Goal: Entertainment & Leisure: Browse casually

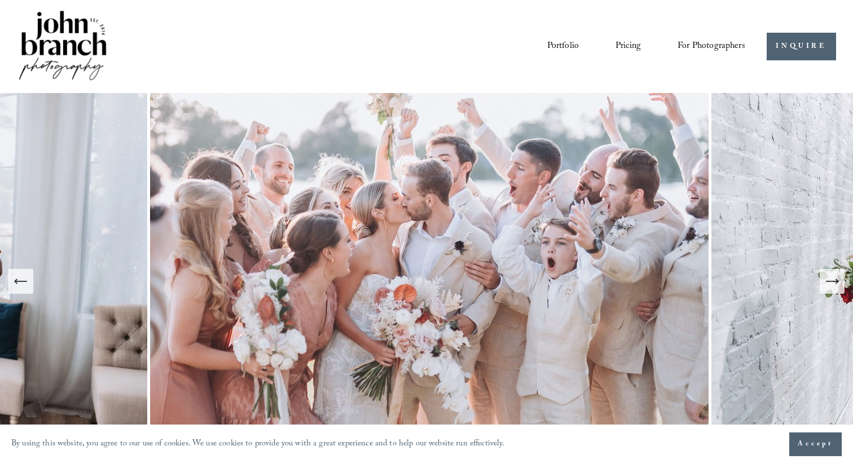
click at [800, 445] on span "Accept" at bounding box center [816, 444] width 36 height 11
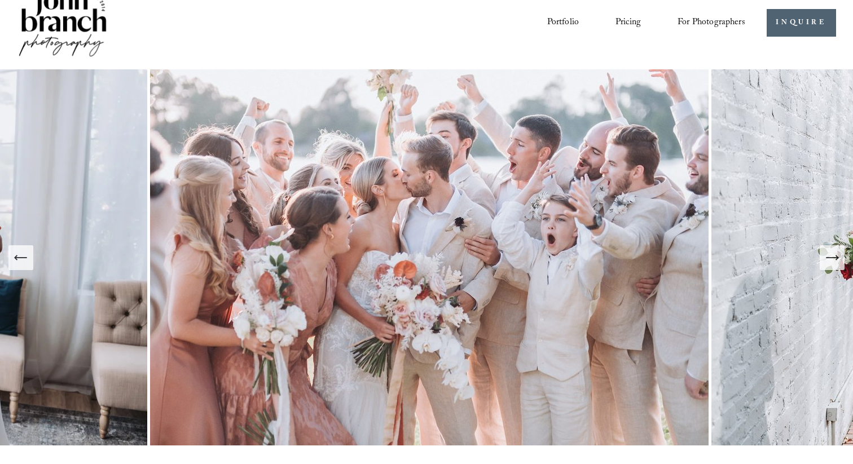
scroll to position [14, 0]
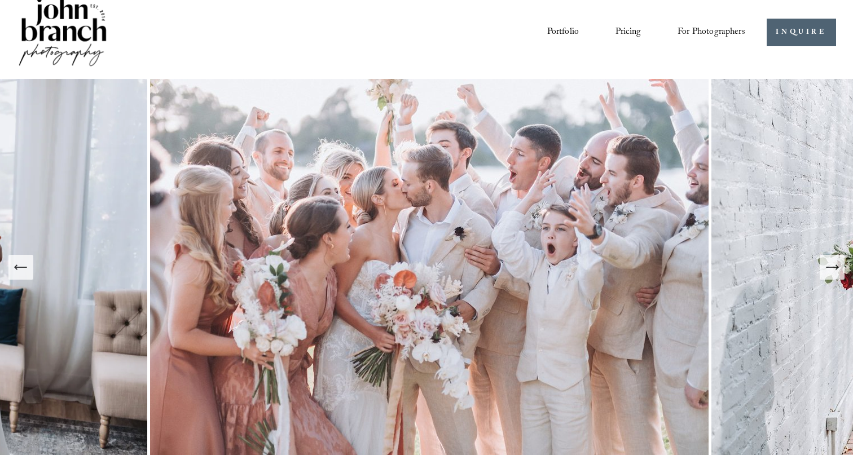
click at [834, 265] on icon "Next Slide" at bounding box center [832, 268] width 16 height 16
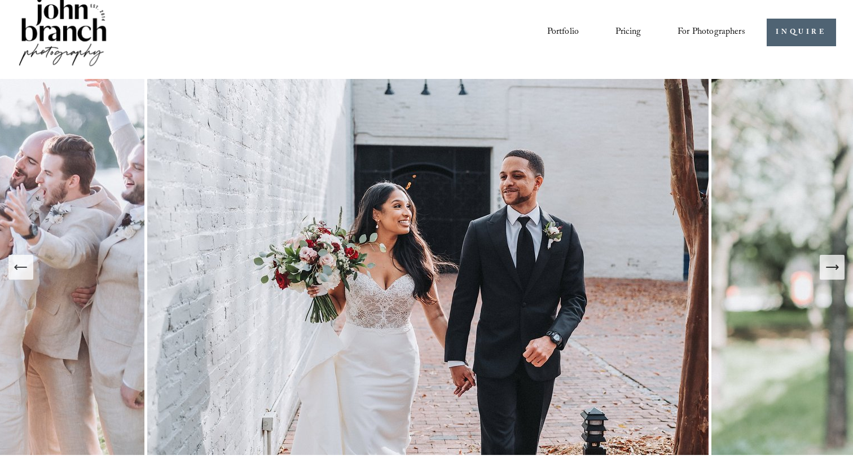
click at [834, 265] on icon "Next Slide" at bounding box center [832, 268] width 16 height 16
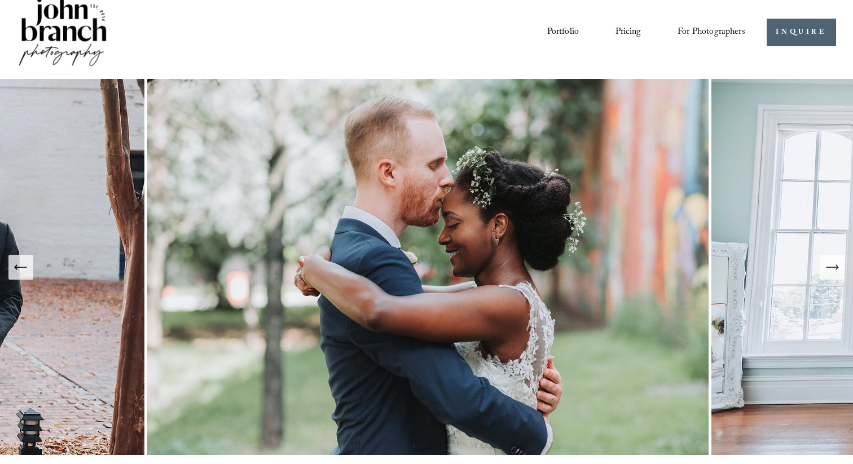
click at [834, 265] on icon "Next Slide" at bounding box center [832, 268] width 16 height 16
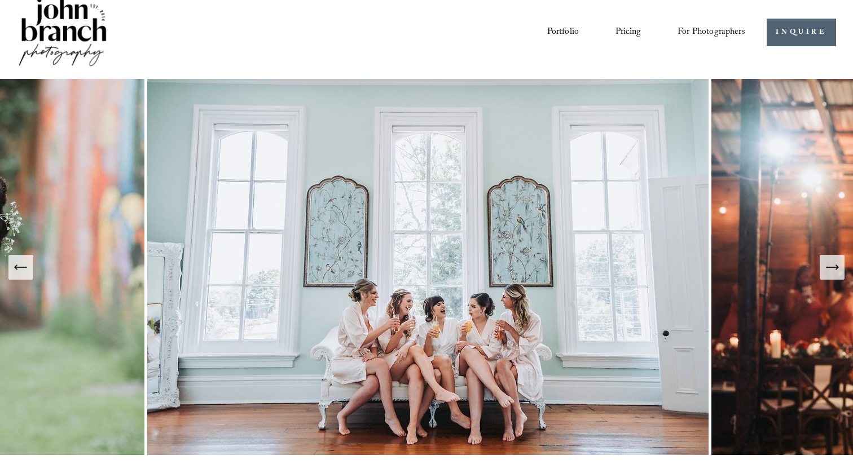
click at [834, 265] on icon "Next Slide" at bounding box center [832, 268] width 16 height 16
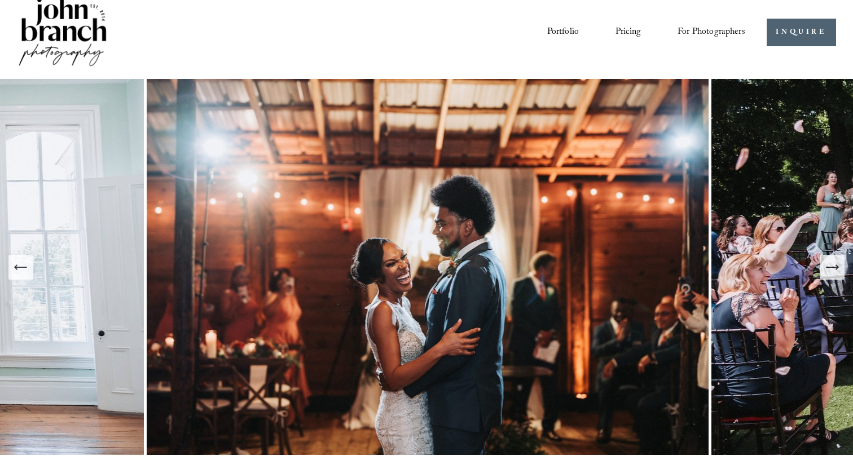
click at [834, 265] on icon "Next Slide" at bounding box center [832, 268] width 16 height 16
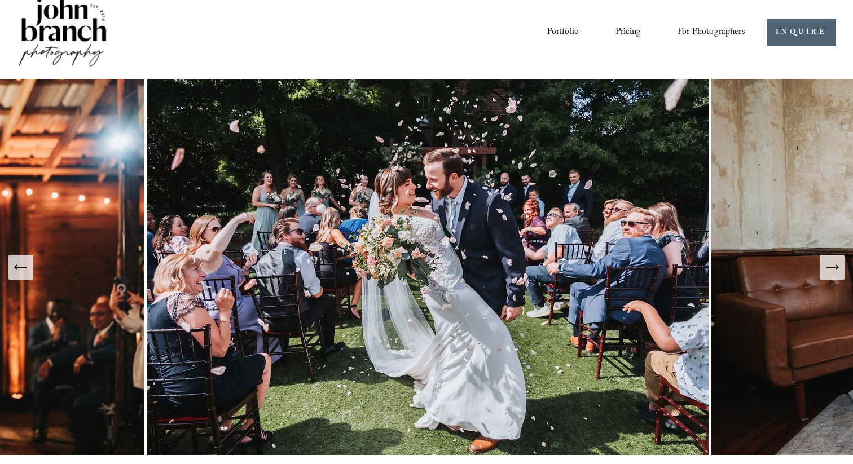
click at [834, 265] on icon "Next Slide" at bounding box center [832, 268] width 16 height 16
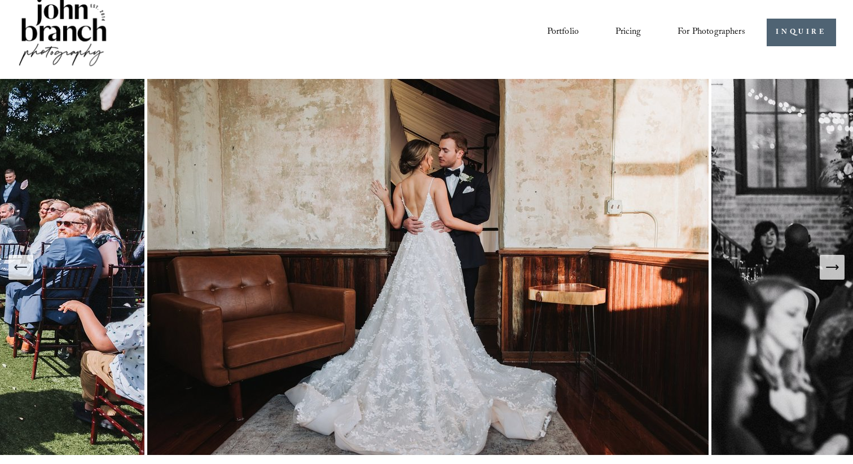
click at [834, 265] on icon "Next Slide" at bounding box center [832, 268] width 16 height 16
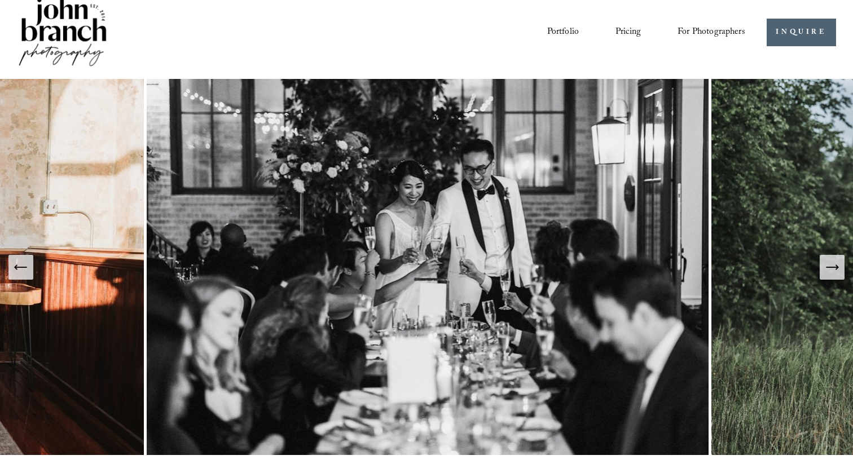
click at [834, 265] on icon "Next Slide" at bounding box center [832, 268] width 16 height 16
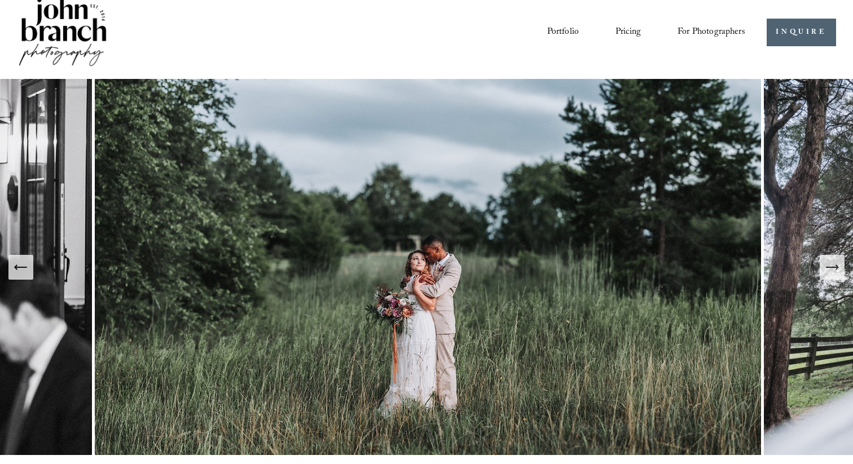
click at [834, 265] on icon "Next Slide" at bounding box center [832, 268] width 16 height 16
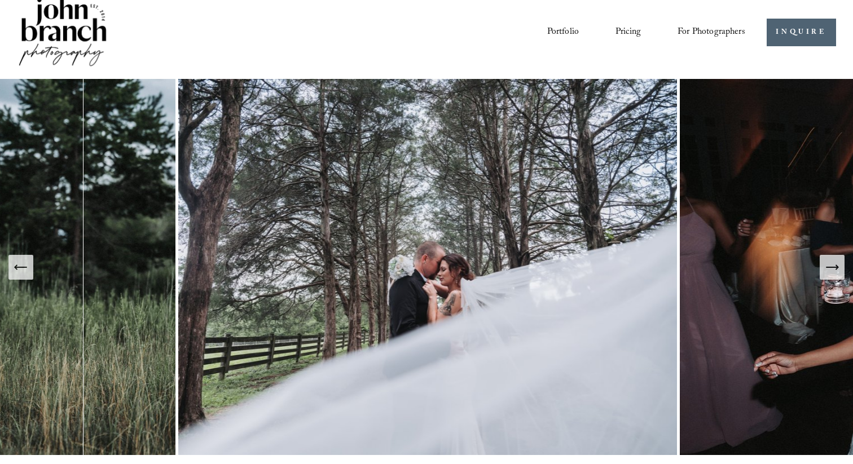
click at [834, 265] on icon "Next Slide" at bounding box center [832, 268] width 16 height 16
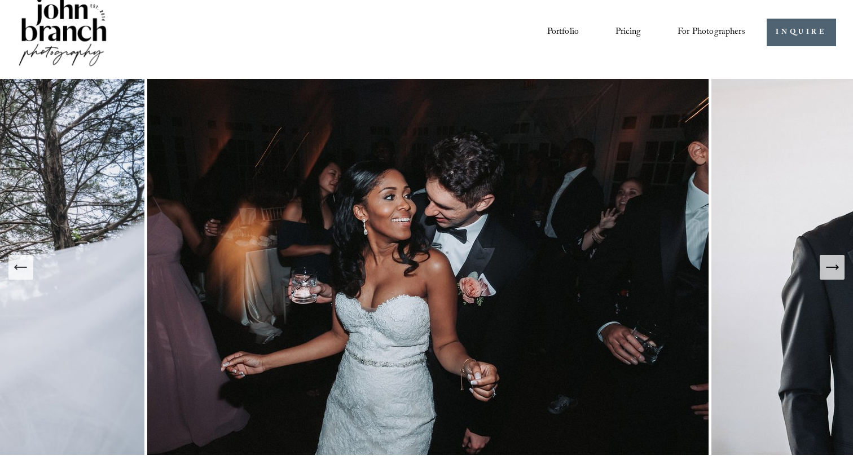
click at [834, 265] on icon "Next Slide" at bounding box center [832, 268] width 16 height 16
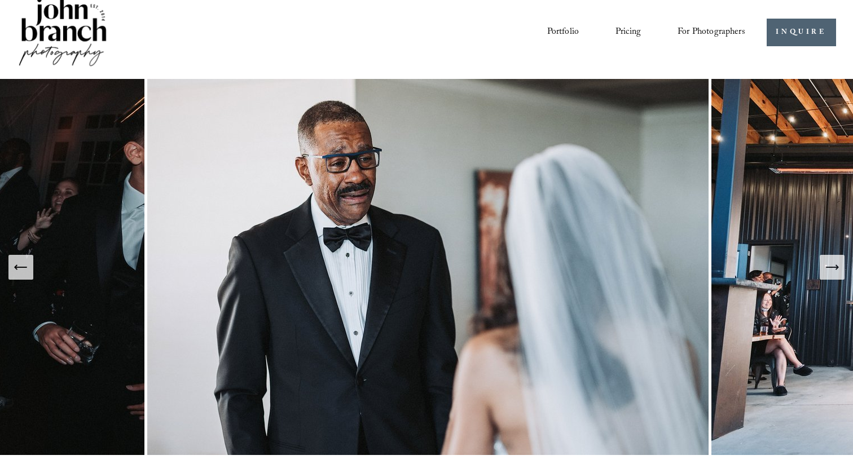
click at [834, 265] on icon "Next Slide" at bounding box center [832, 268] width 16 height 16
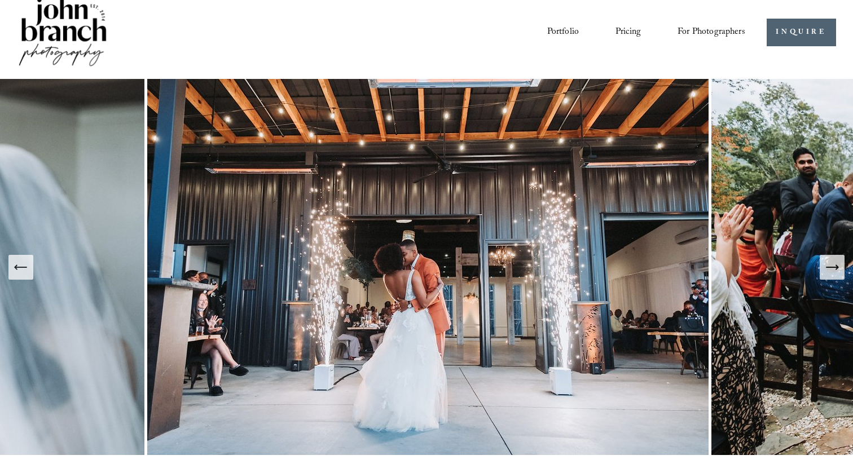
click at [834, 265] on icon "Next Slide" at bounding box center [832, 268] width 16 height 16
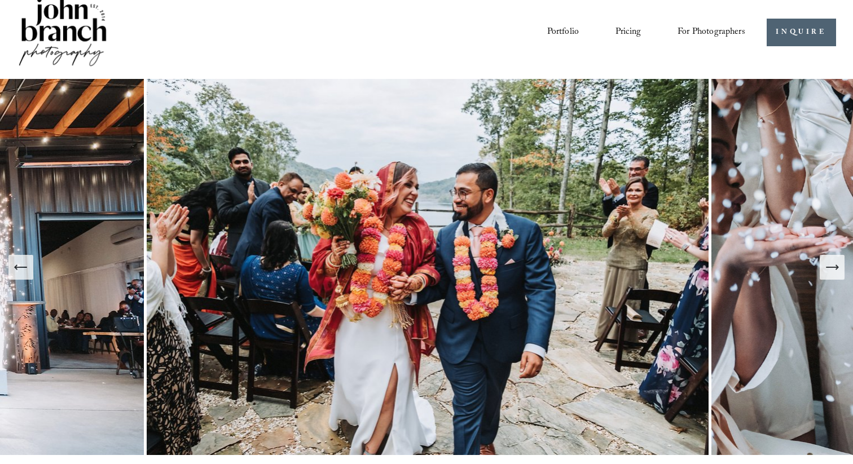
click at [834, 265] on icon "Next Slide" at bounding box center [832, 268] width 16 height 16
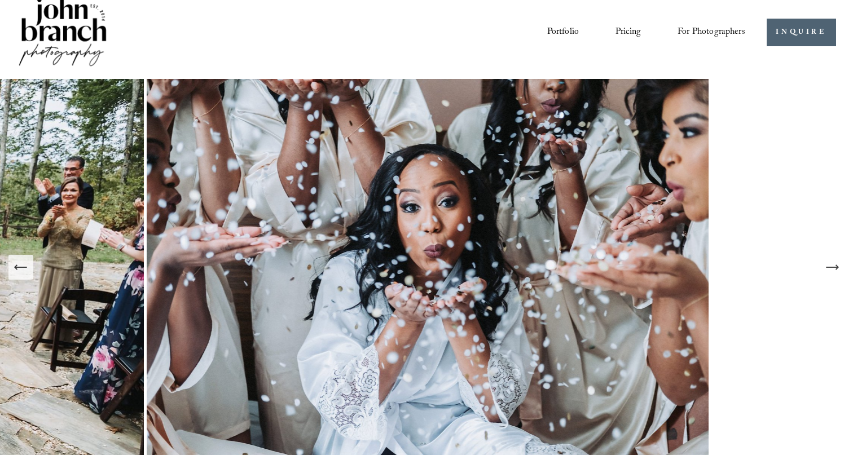
click at [834, 265] on icon "Next Slide" at bounding box center [832, 268] width 16 height 16
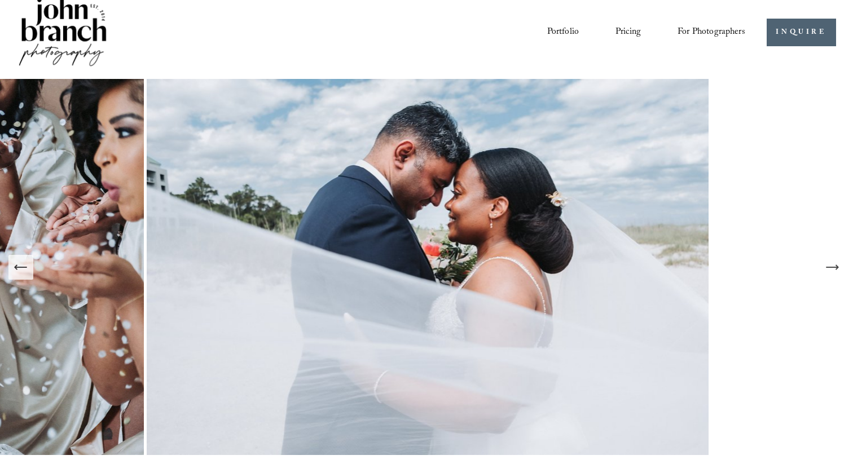
click at [834, 265] on icon "Next Slide" at bounding box center [832, 268] width 16 height 16
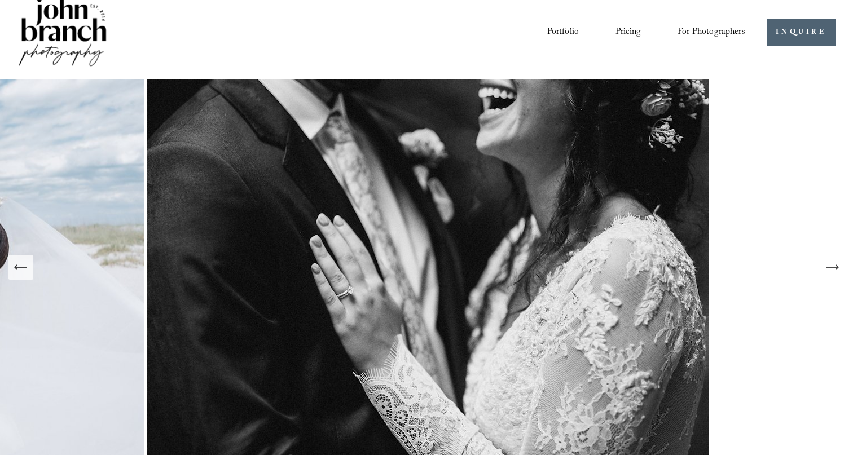
click at [834, 266] on icon "Next Slide" at bounding box center [832, 268] width 16 height 16
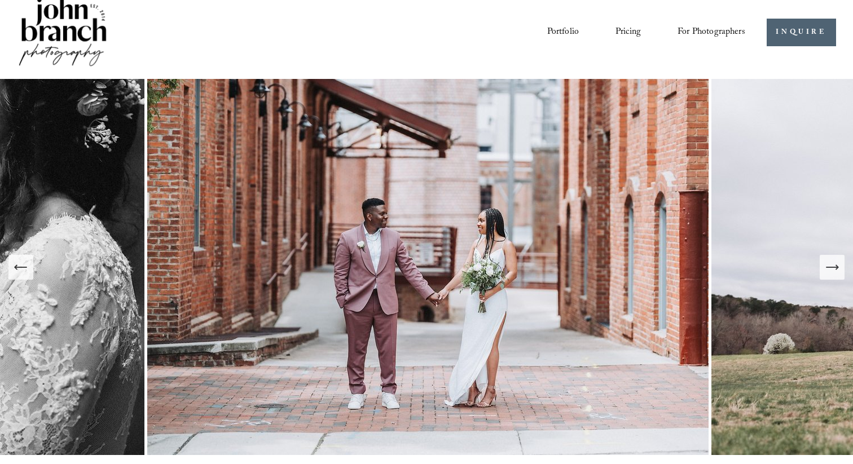
click at [834, 266] on icon "Next Slide" at bounding box center [832, 268] width 16 height 16
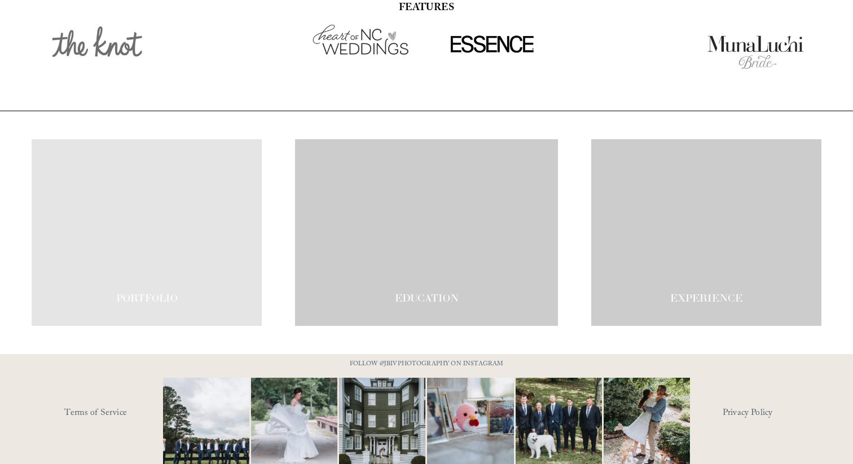
scroll to position [1867, 0]
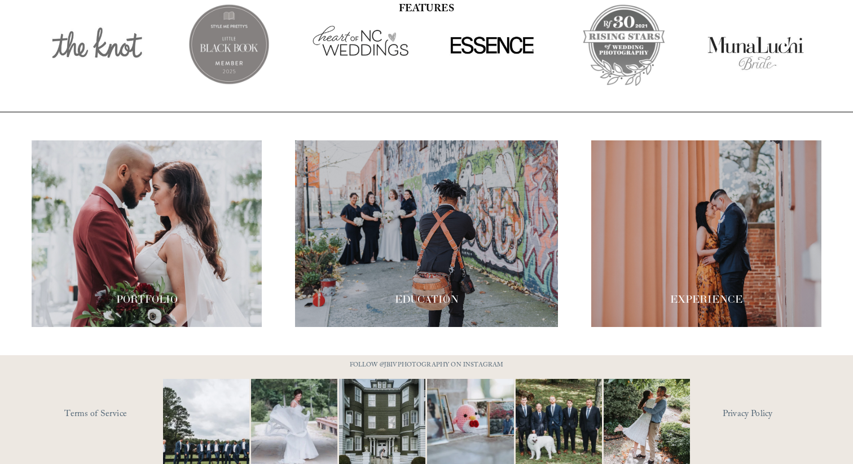
click at [177, 263] on div at bounding box center [147, 234] width 230 height 187
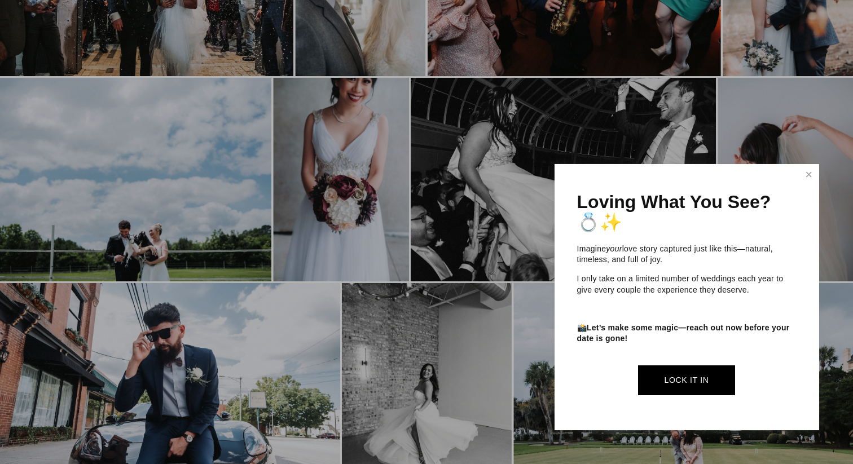
scroll to position [1183, 0]
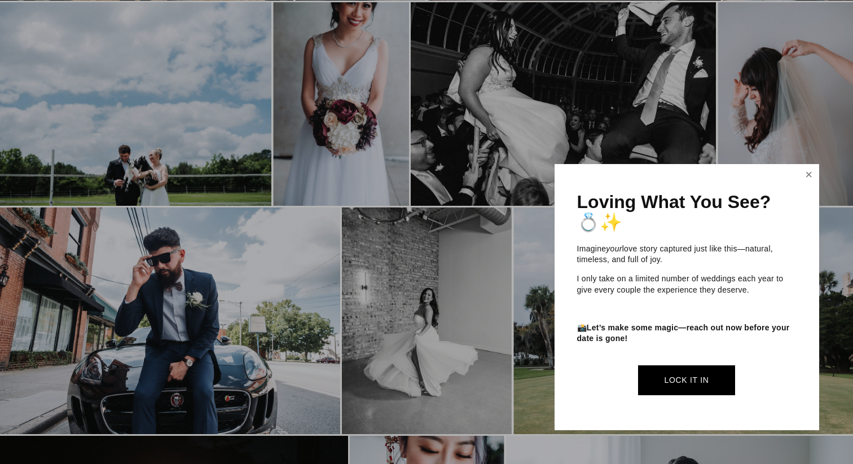
click at [814, 168] on link "Close" at bounding box center [809, 175] width 17 height 18
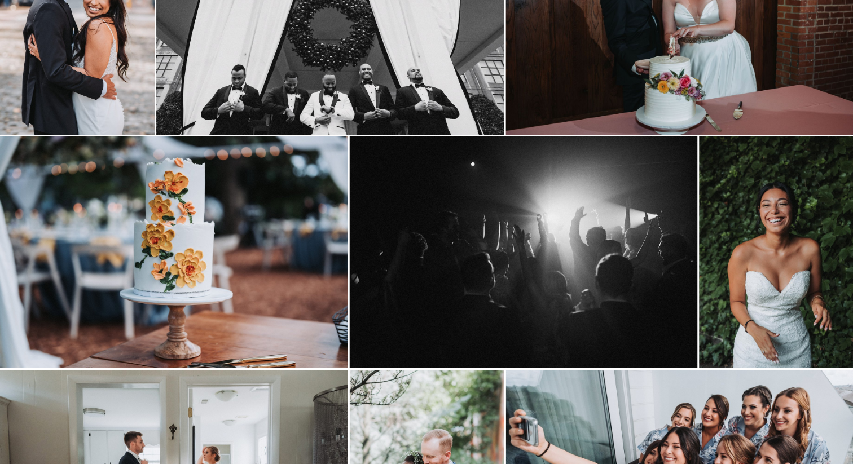
scroll to position [160, 0]
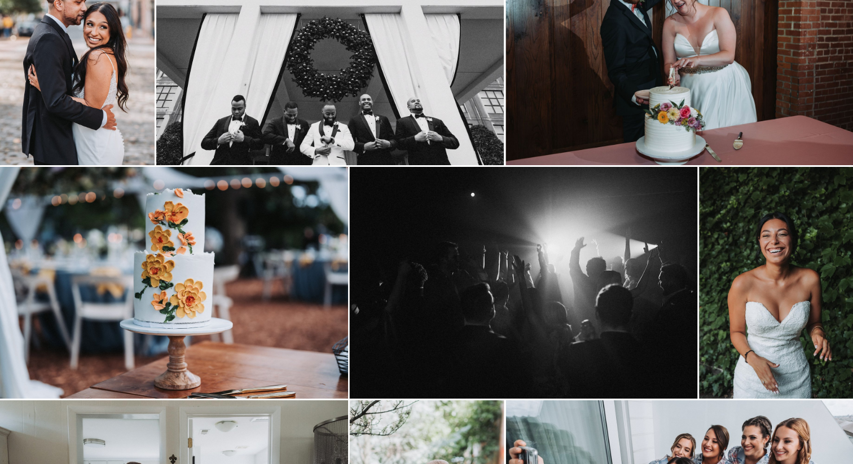
click at [283, 275] on img at bounding box center [174, 283] width 348 height 232
click at [831, 17] on icon "Close" at bounding box center [831, 19] width 11 height 11
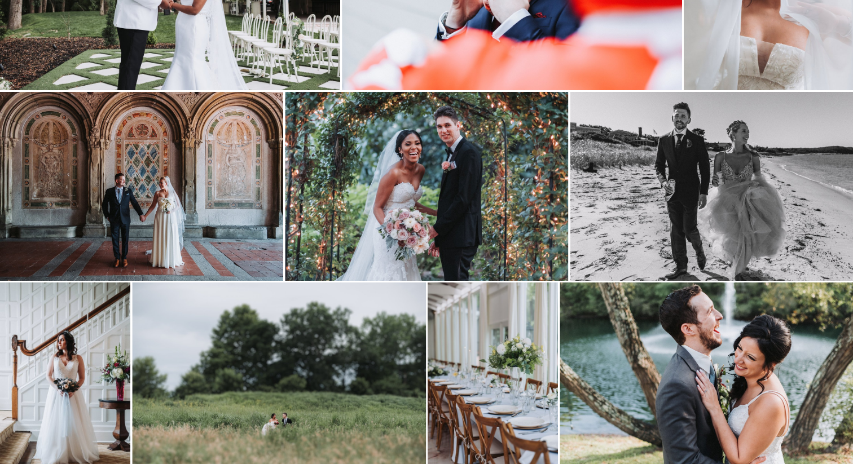
scroll to position [3328, 0]
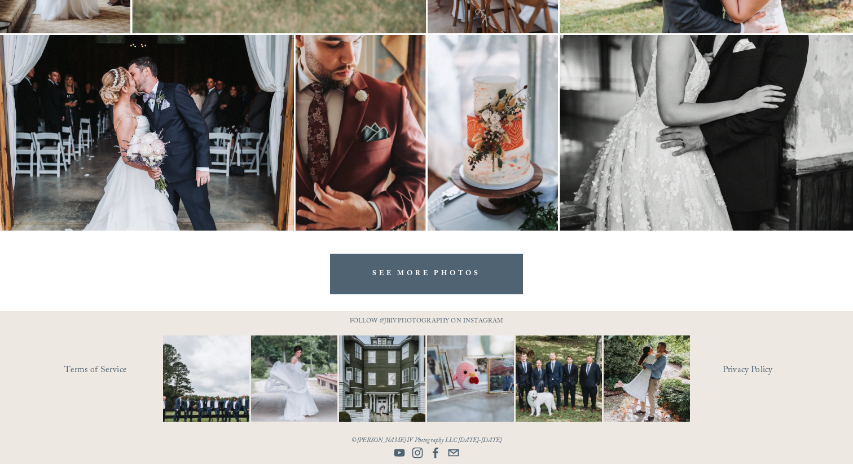
click at [415, 282] on link "SEE MORE PHOTOS" at bounding box center [426, 274] width 193 height 40
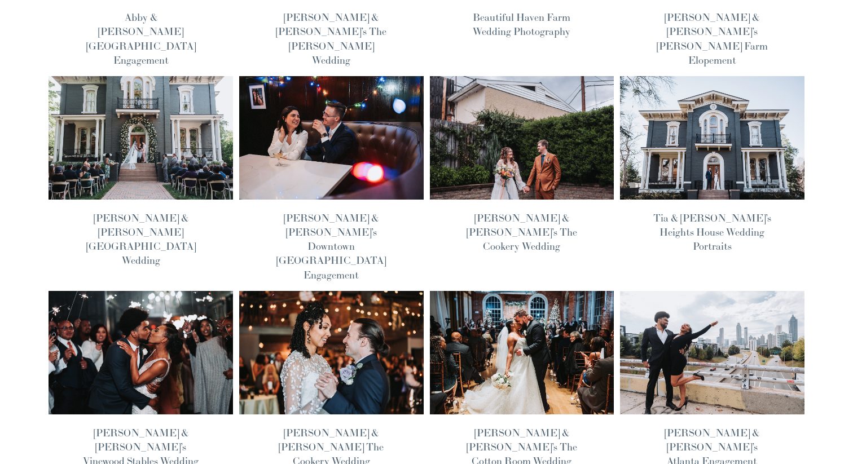
scroll to position [255, 0]
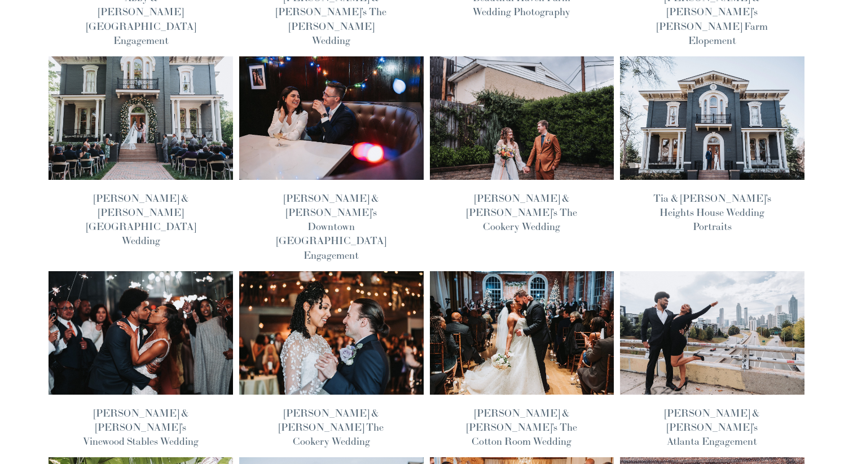
click at [134, 284] on img at bounding box center [141, 333] width 186 height 125
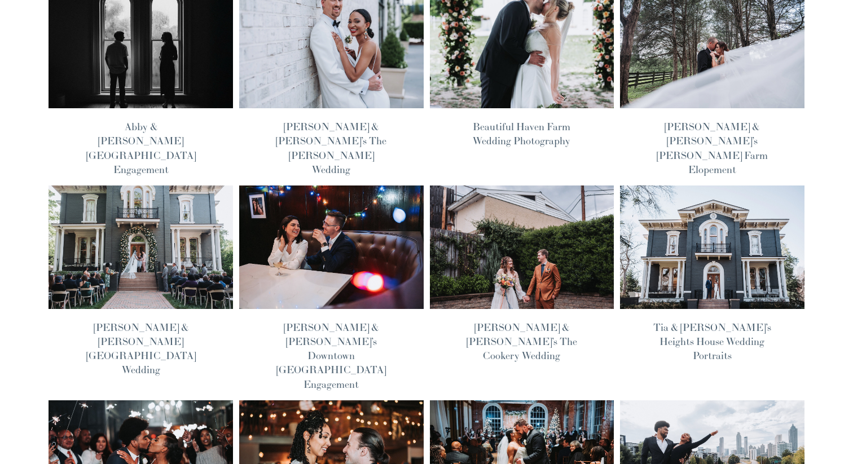
scroll to position [0, 0]
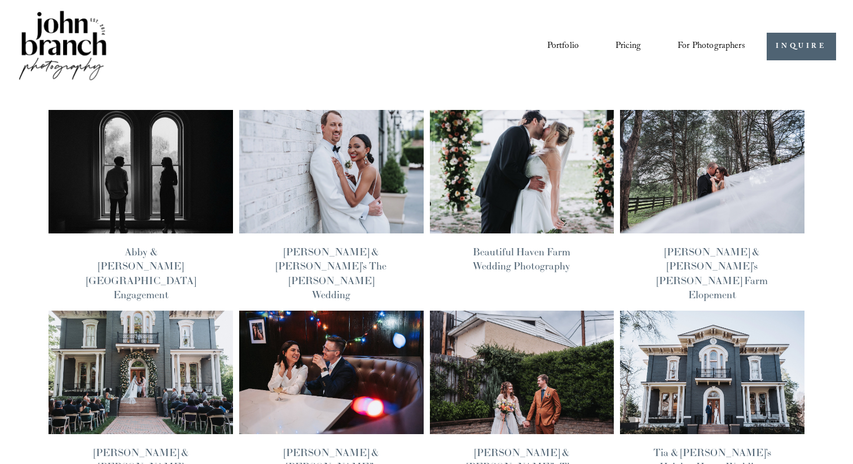
click at [212, 181] on img at bounding box center [141, 171] width 186 height 125
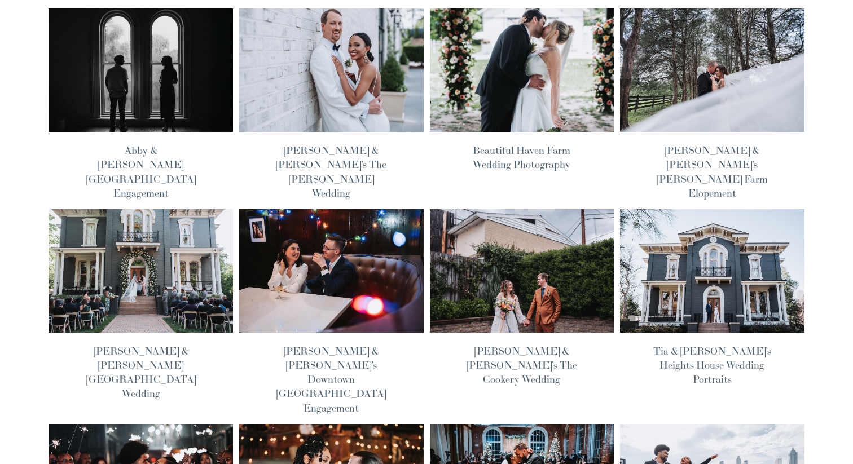
scroll to position [182, 0]
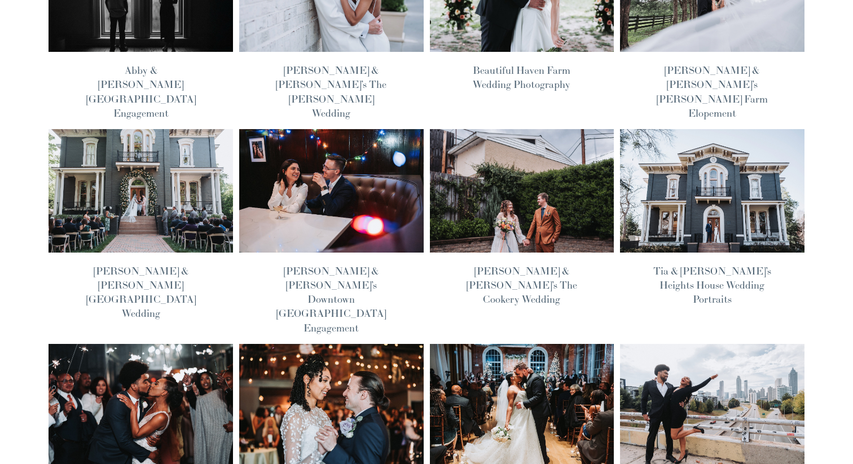
click at [164, 195] on img at bounding box center [141, 191] width 186 height 125
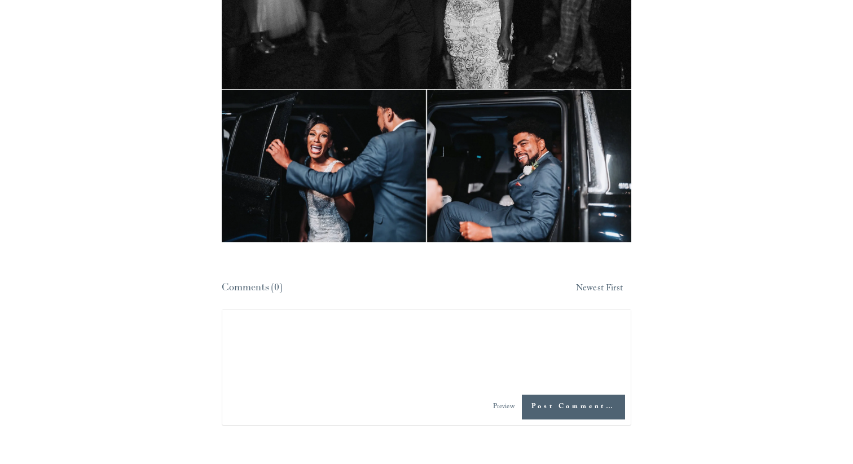
scroll to position [23341, 0]
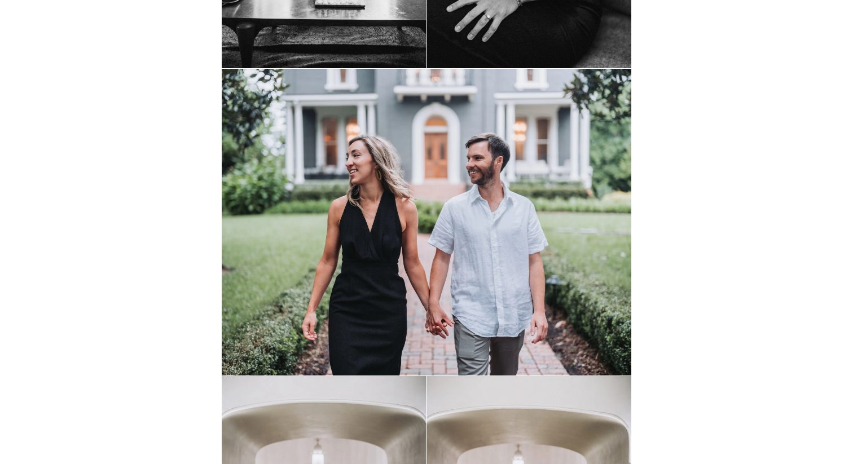
scroll to position [2308, 0]
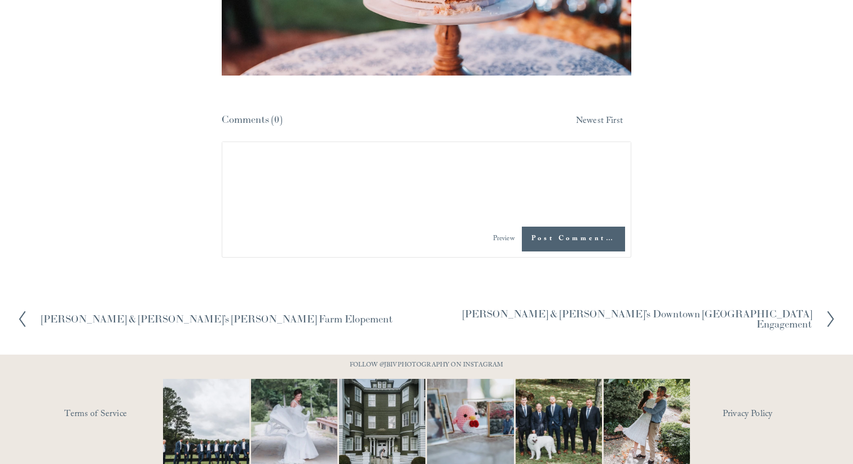
scroll to position [17951, 0]
